Goal: Information Seeking & Learning: Learn about a topic

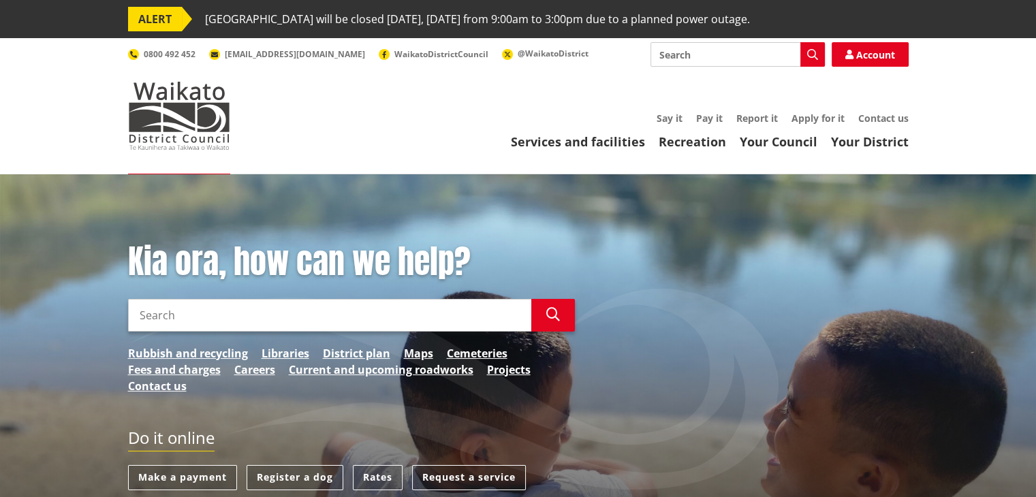
click at [182, 322] on input "Search" at bounding box center [329, 315] width 403 height 33
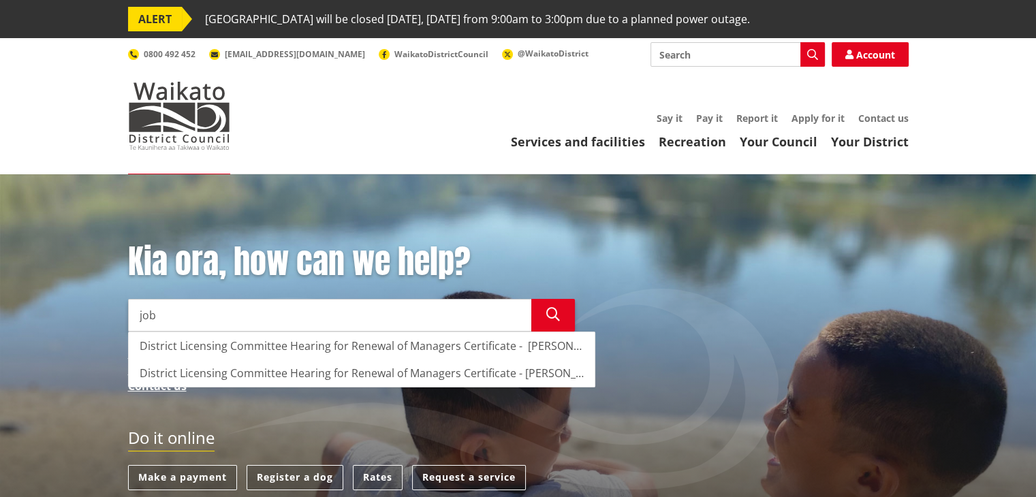
type input "job"
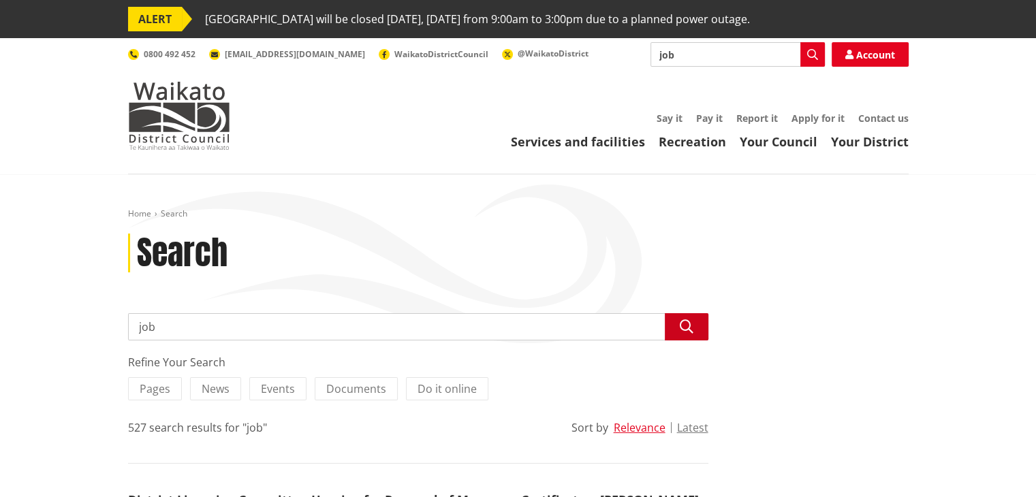
click at [692, 334] on button "Search" at bounding box center [687, 326] width 44 height 27
click at [786, 138] on link "Your Council" at bounding box center [779, 141] width 78 height 16
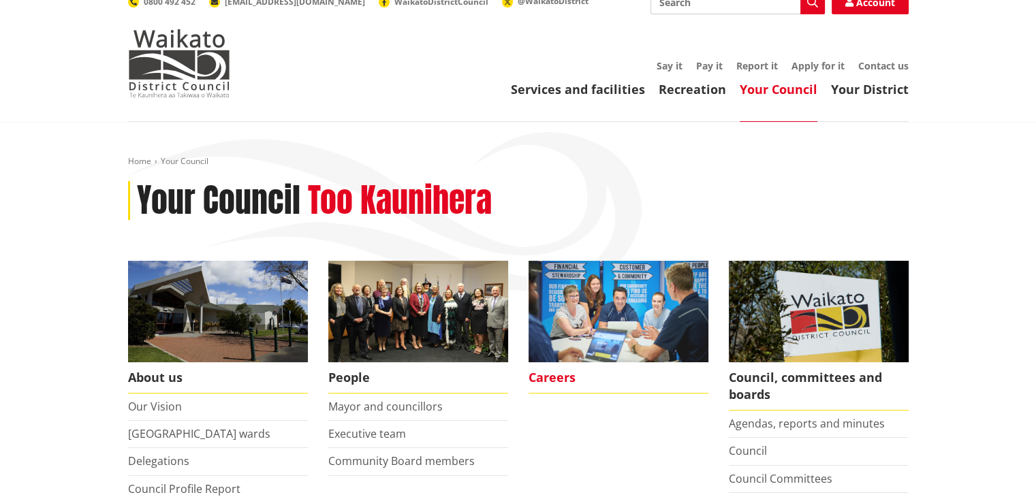
scroll to position [68, 0]
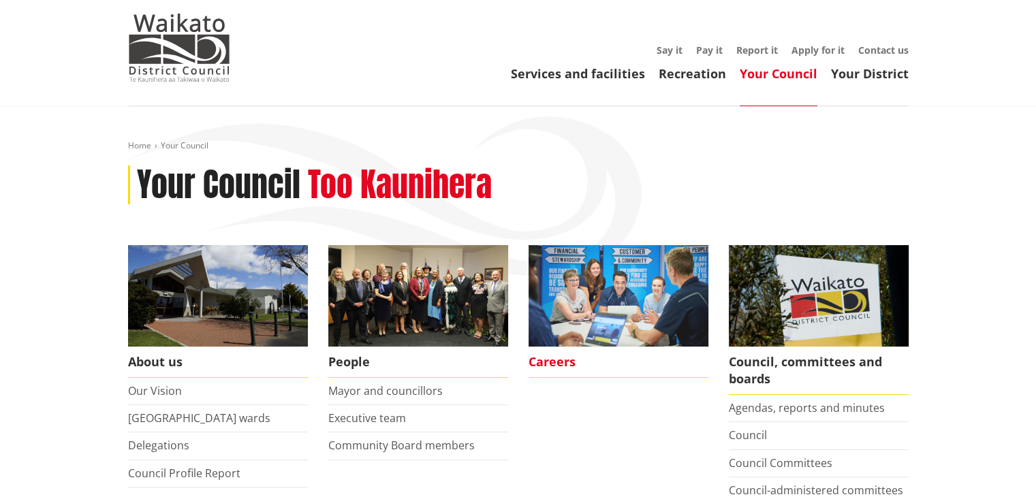
click at [568, 364] on span "Careers" at bounding box center [618, 362] width 180 height 31
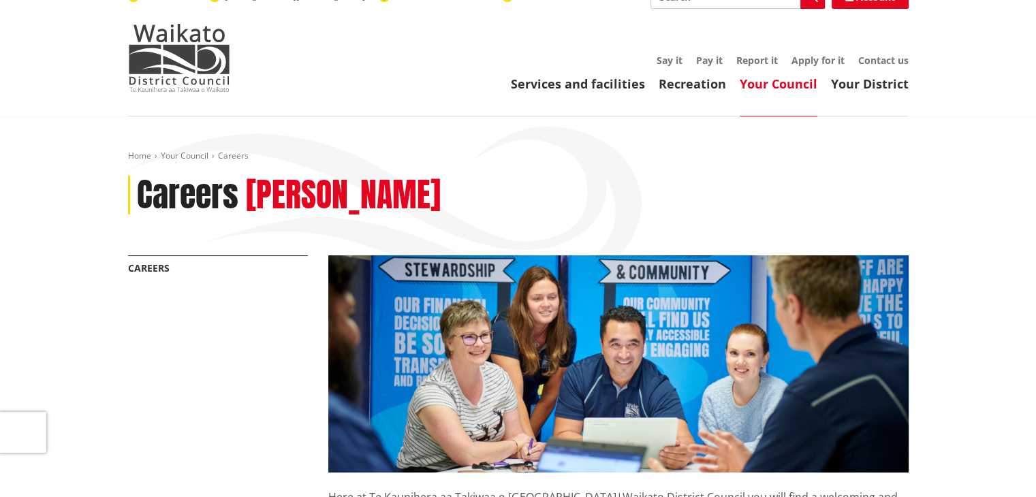
scroll to position [409, 0]
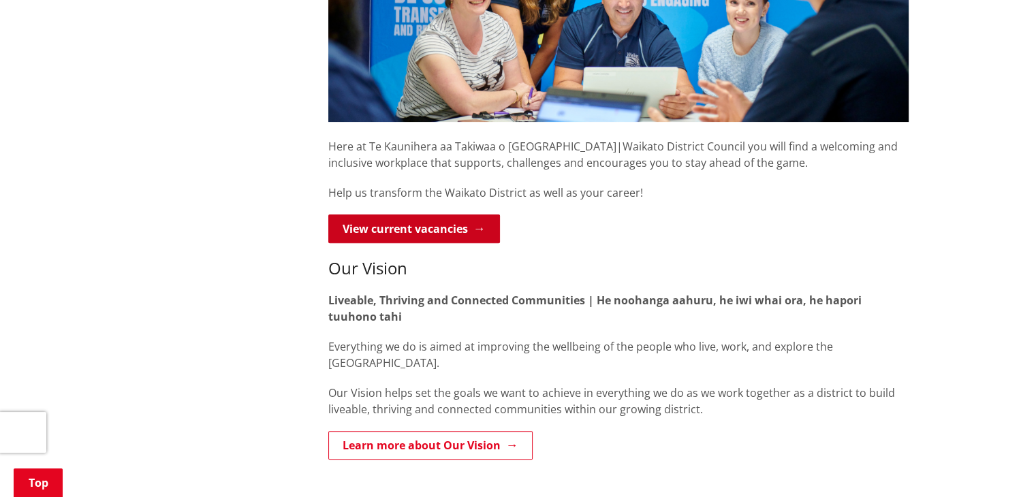
click at [449, 224] on link "View current vacancies" at bounding box center [414, 229] width 172 height 29
